Goal: Find specific page/section: Find specific page/section

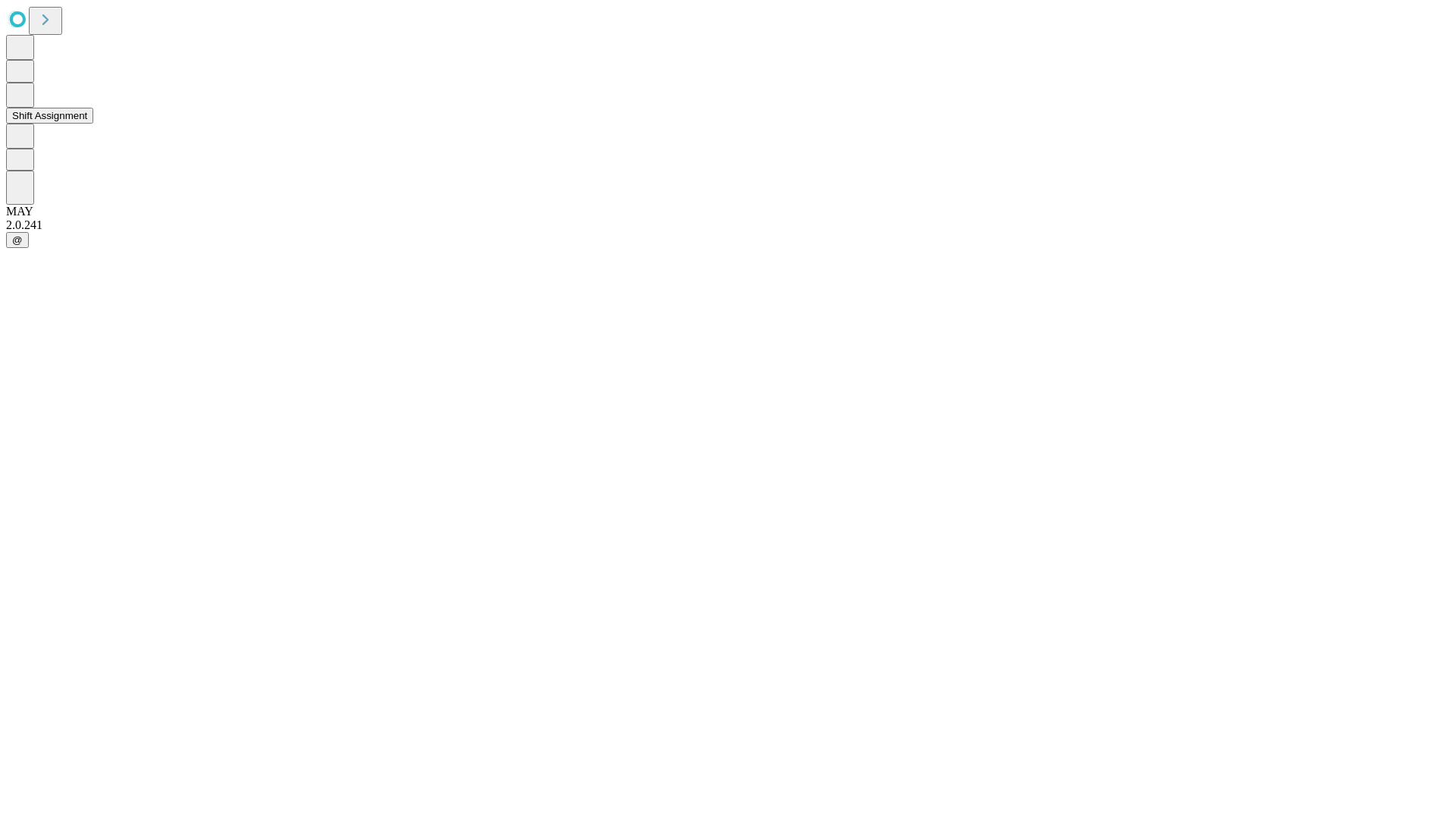
click at [94, 124] on button "Shift Assignment" at bounding box center [49, 115] width 88 height 16
